Goal: Information Seeking & Learning: Learn about a topic

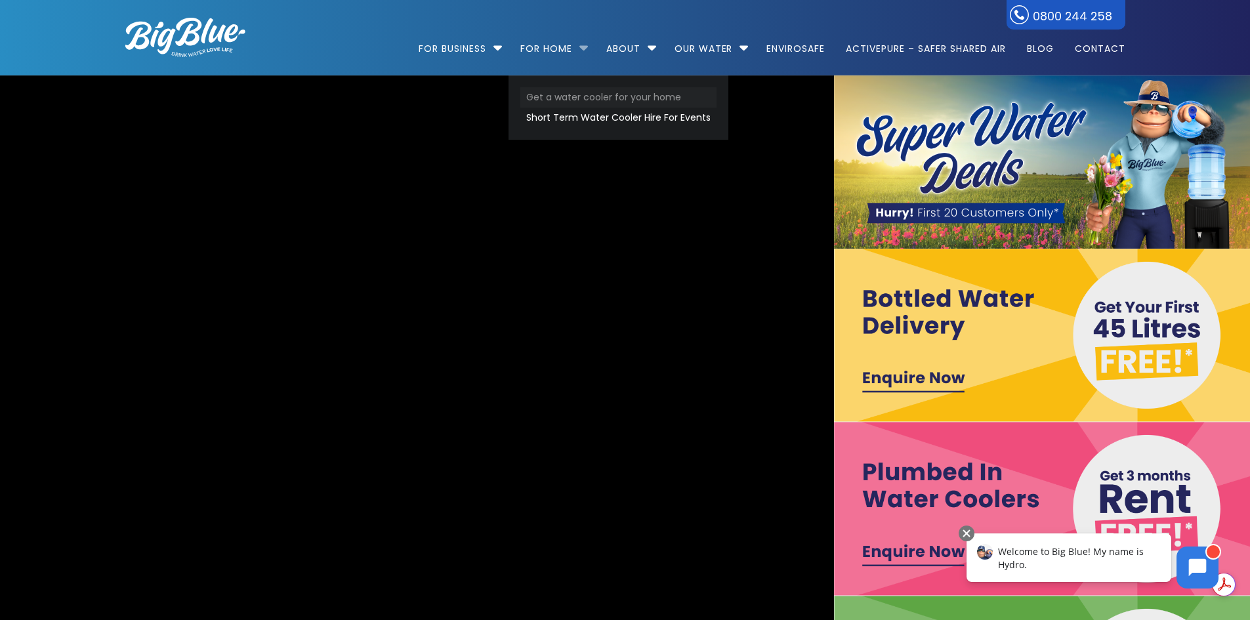
click at [569, 98] on link "Get a water cooler for your home" at bounding box center [618, 97] width 196 height 20
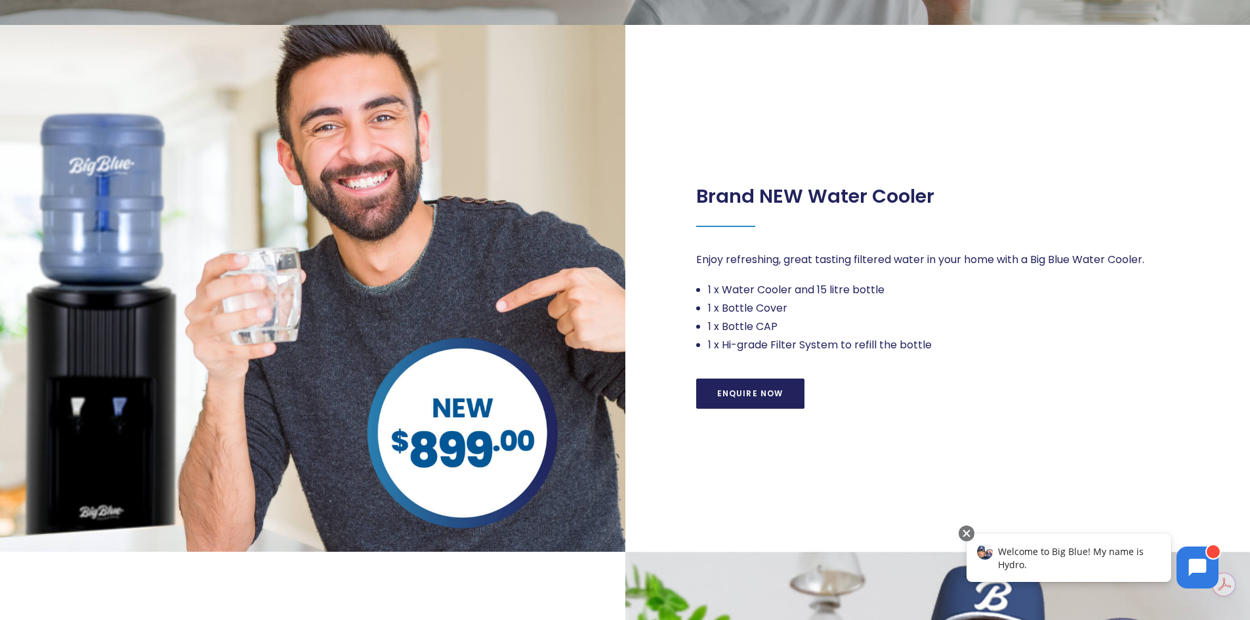
scroll to position [383, 0]
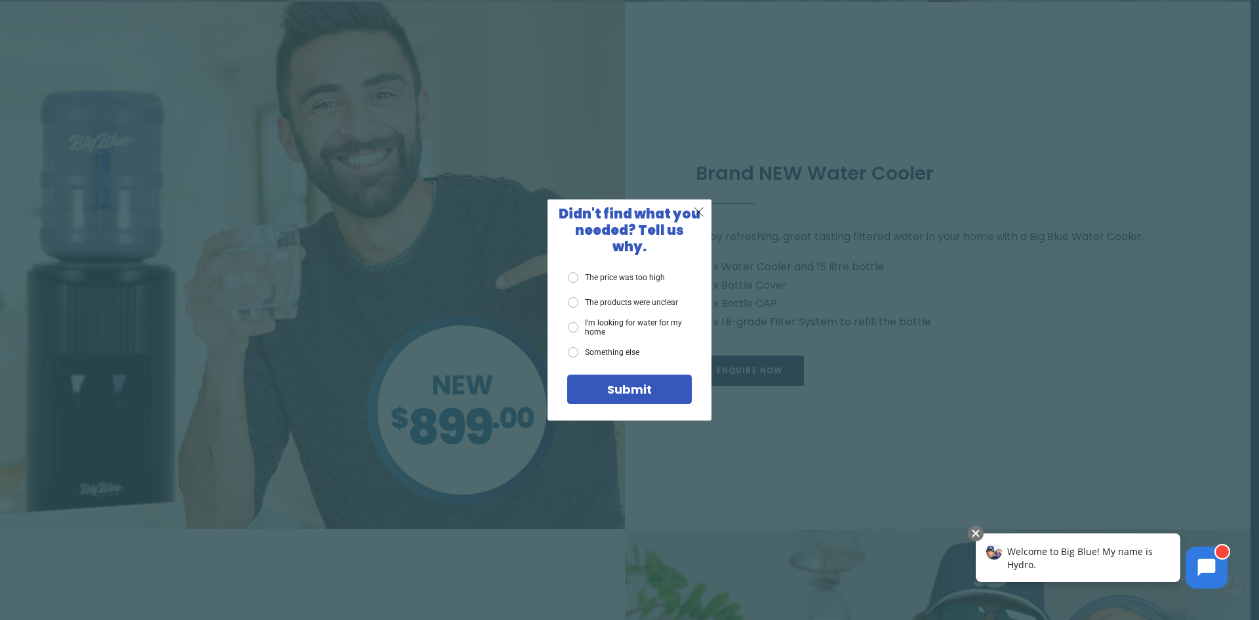
click at [702, 220] on span "X" at bounding box center [699, 211] width 12 height 16
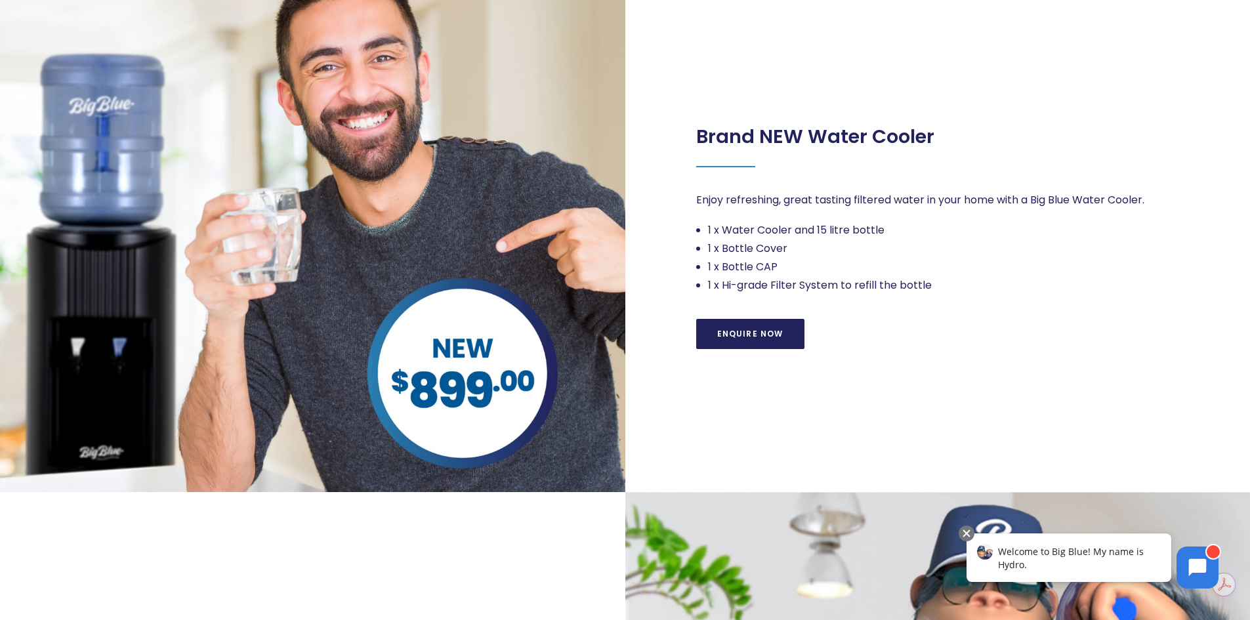
scroll to position [92, 0]
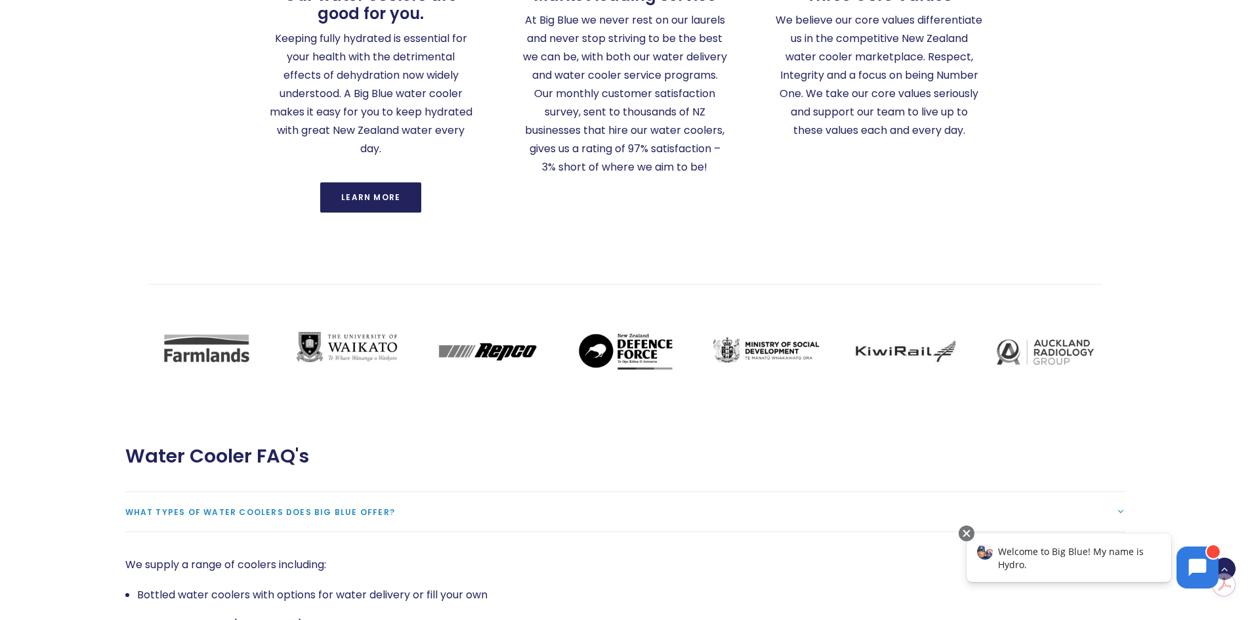
scroll to position [2624, 0]
